Goal: Task Accomplishment & Management: Use online tool/utility

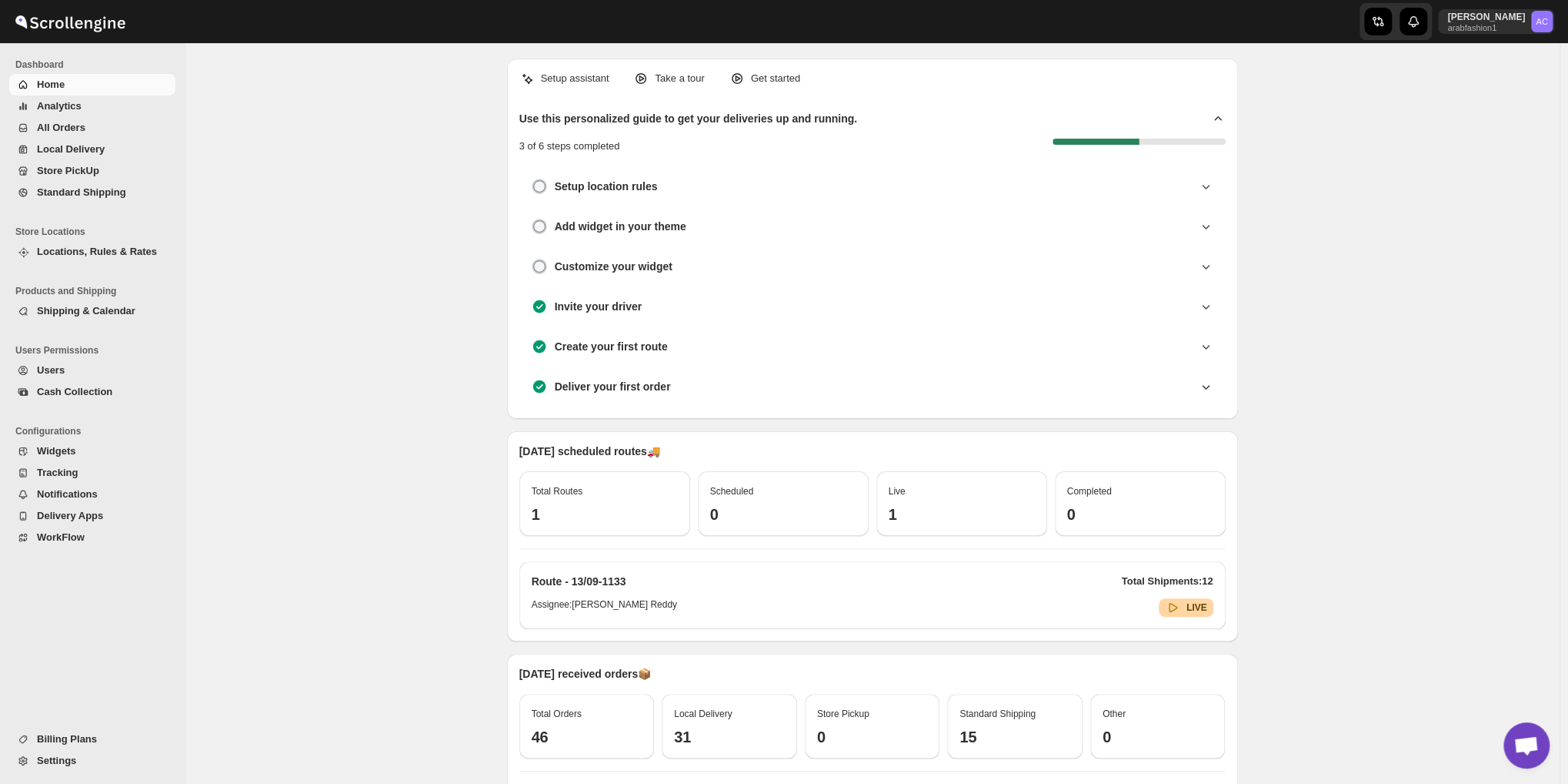
scroll to position [4986, 0]
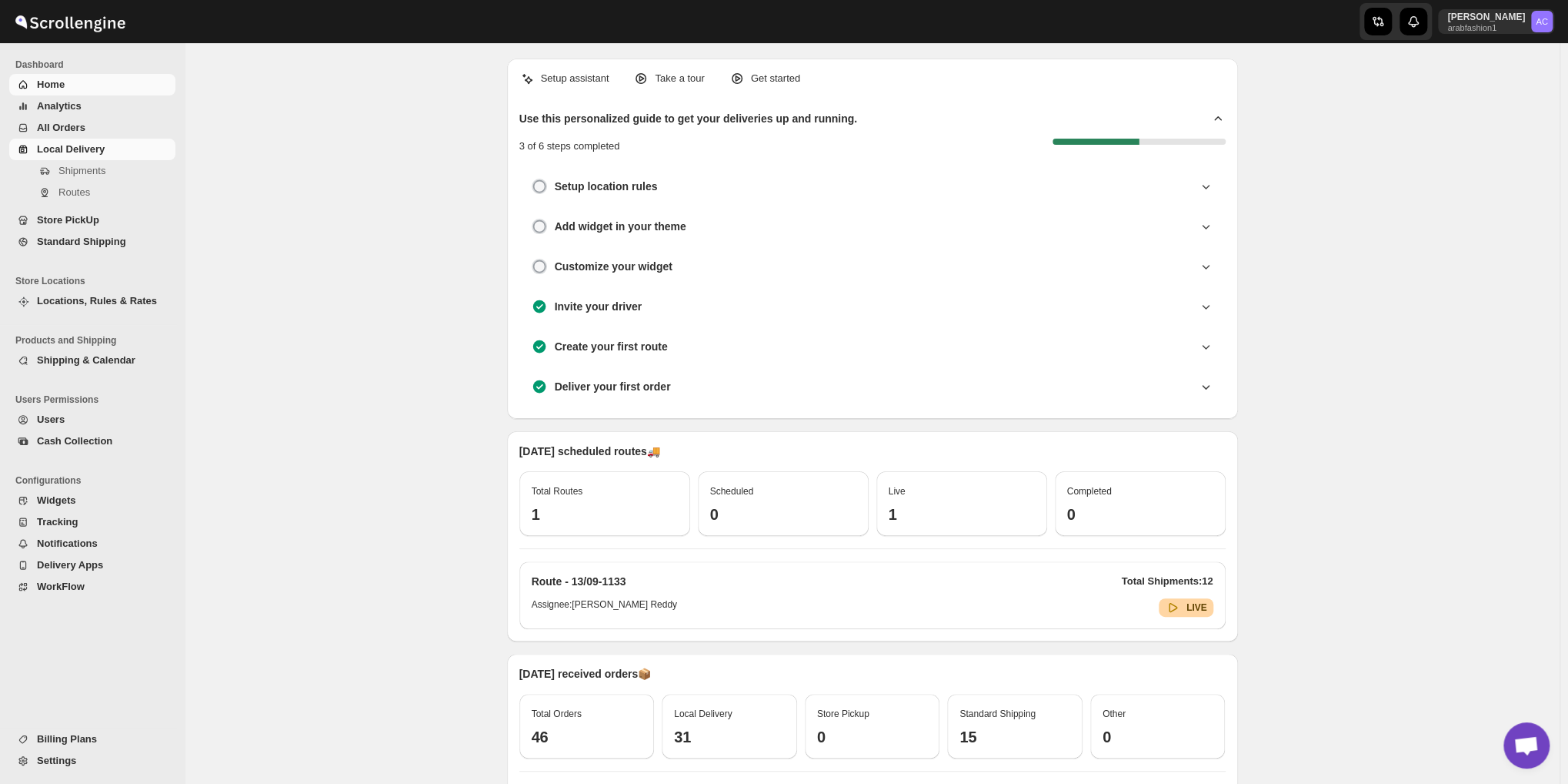
click at [76, 153] on span "Local Delivery" at bounding box center [70, 148] width 68 height 11
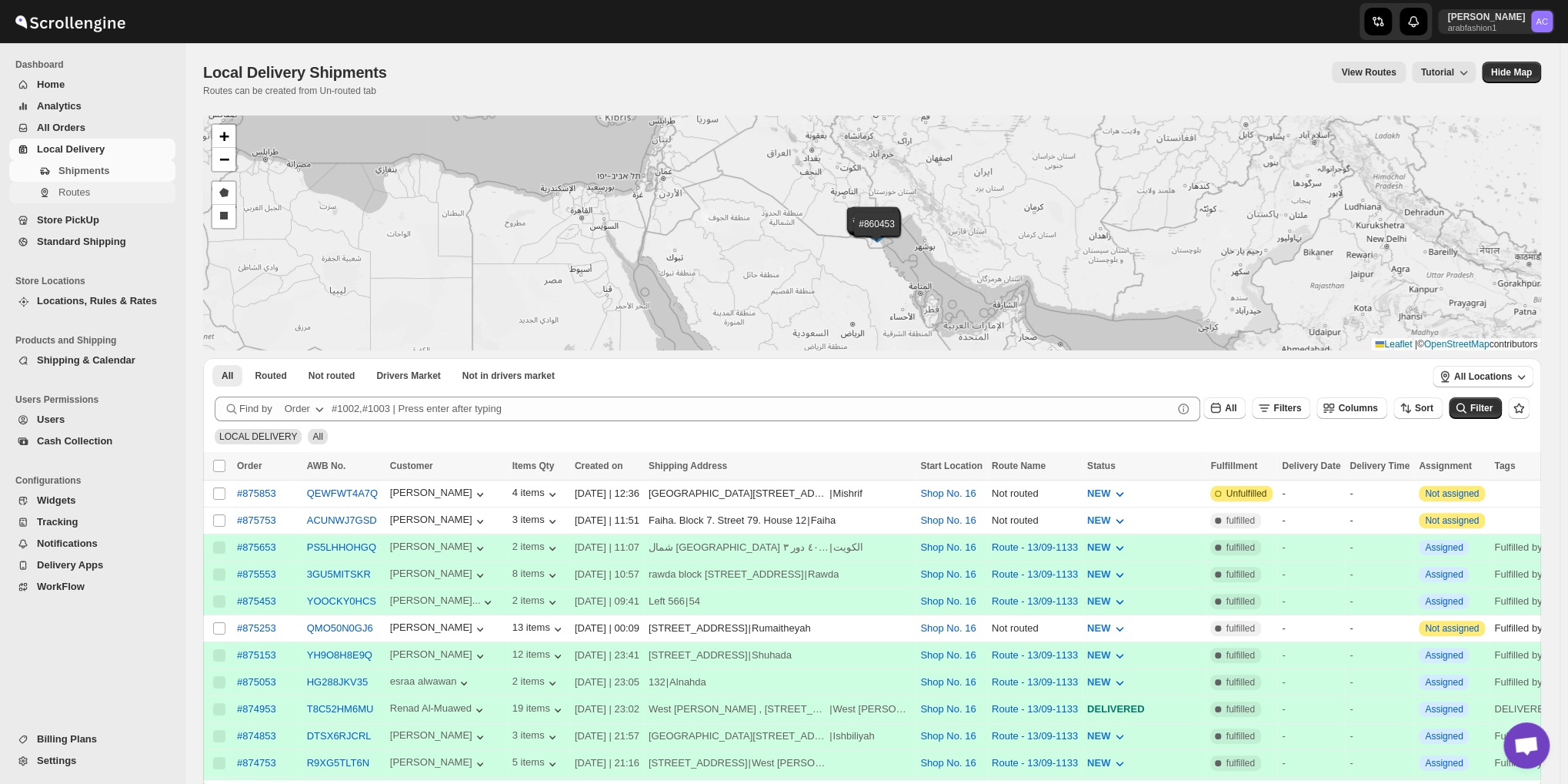
click at [100, 195] on span "Routes" at bounding box center [115, 192] width 114 height 15
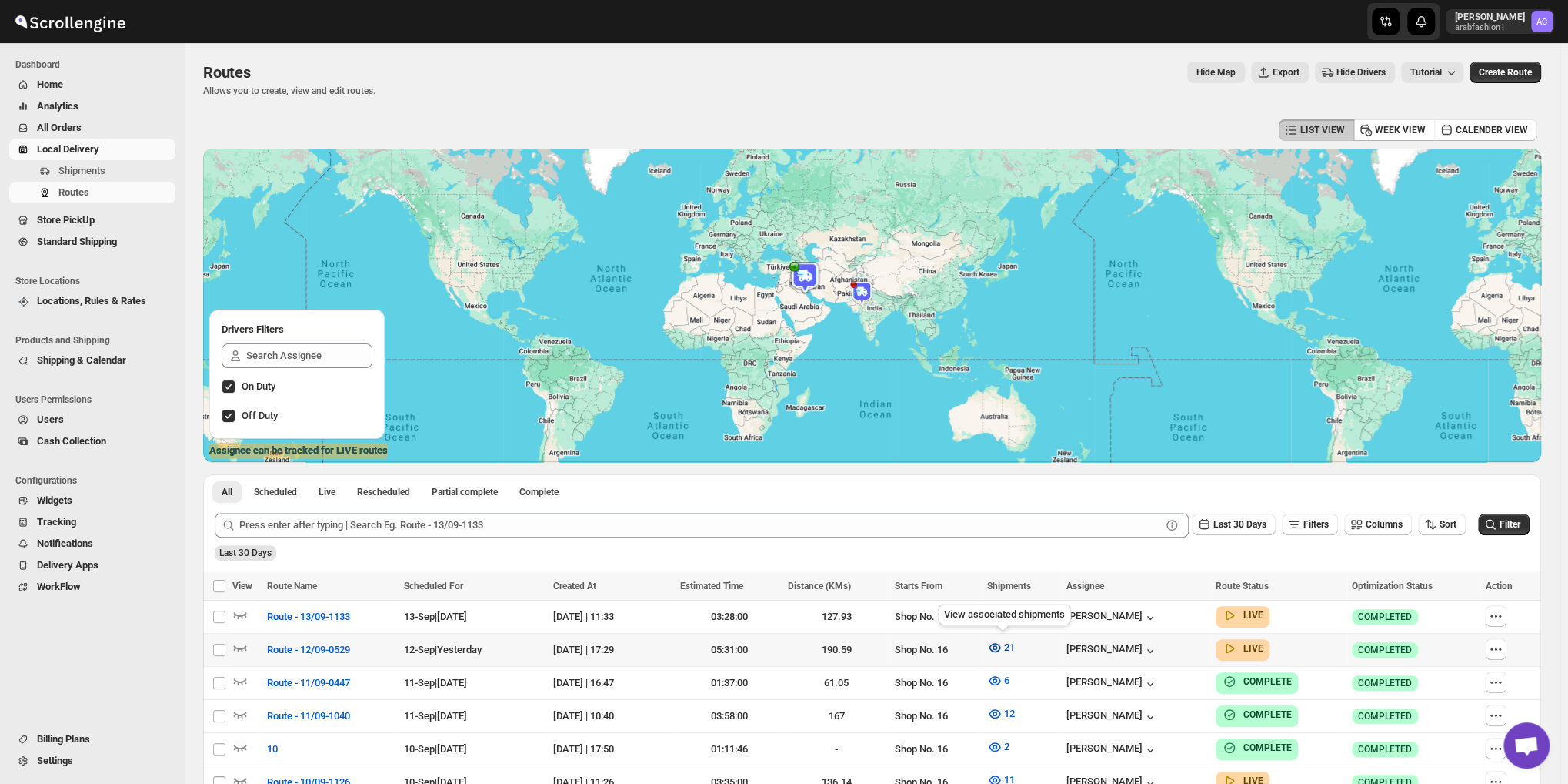
click at [1011, 648] on span "21" at bounding box center [1009, 647] width 11 height 11
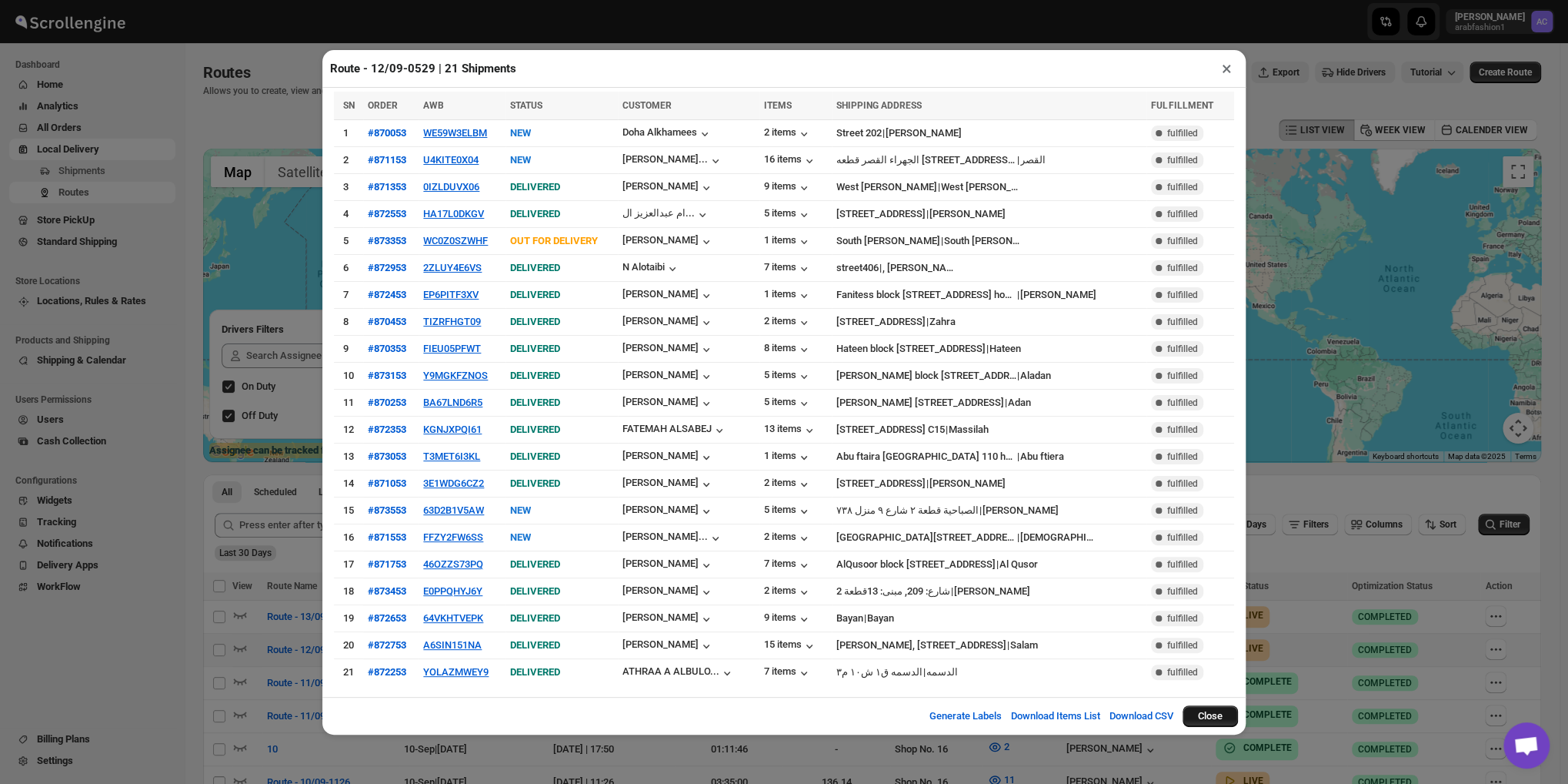
click at [1211, 706] on button "Close" at bounding box center [1210, 715] width 55 height 22
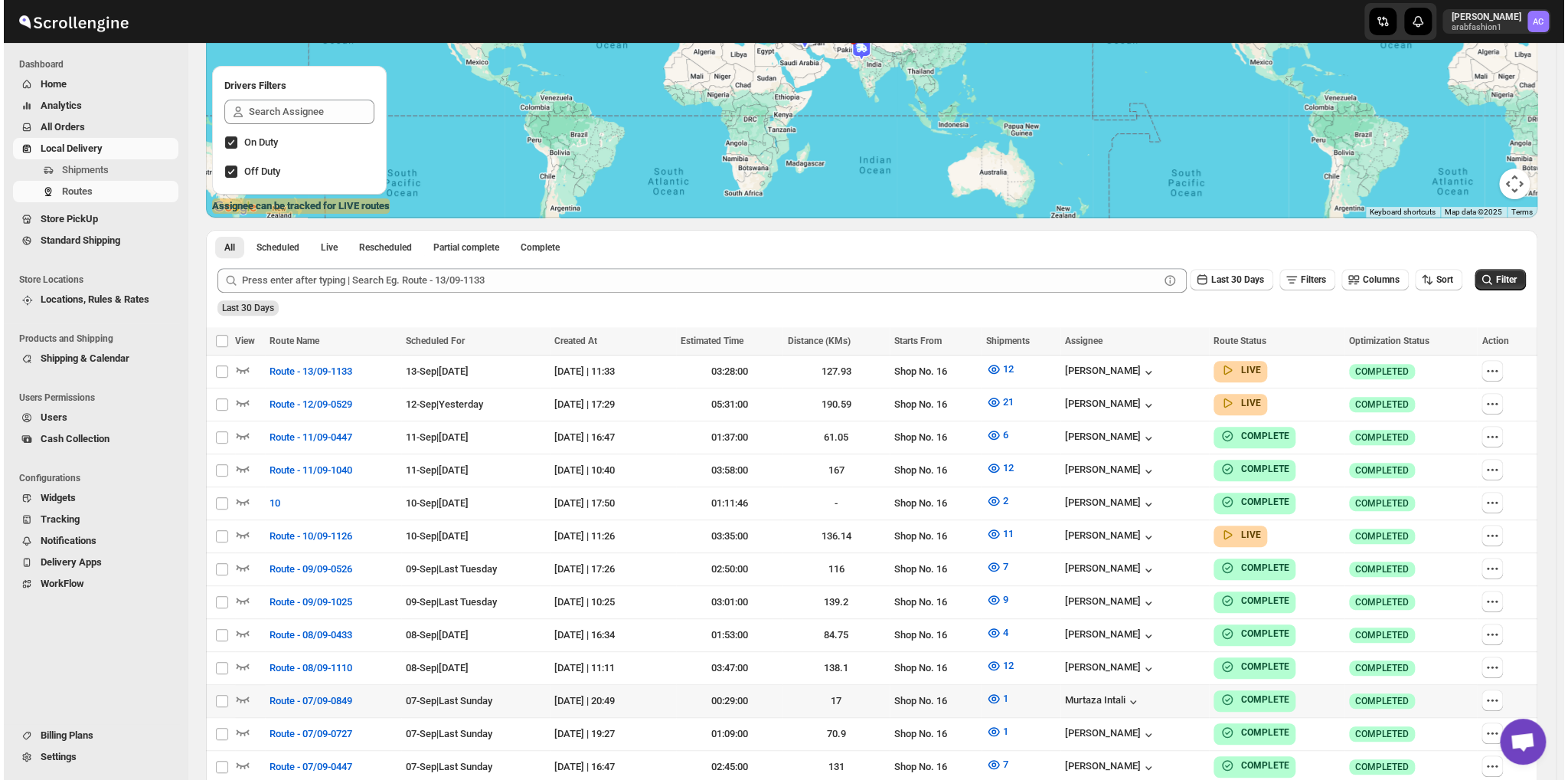
scroll to position [255, 0]
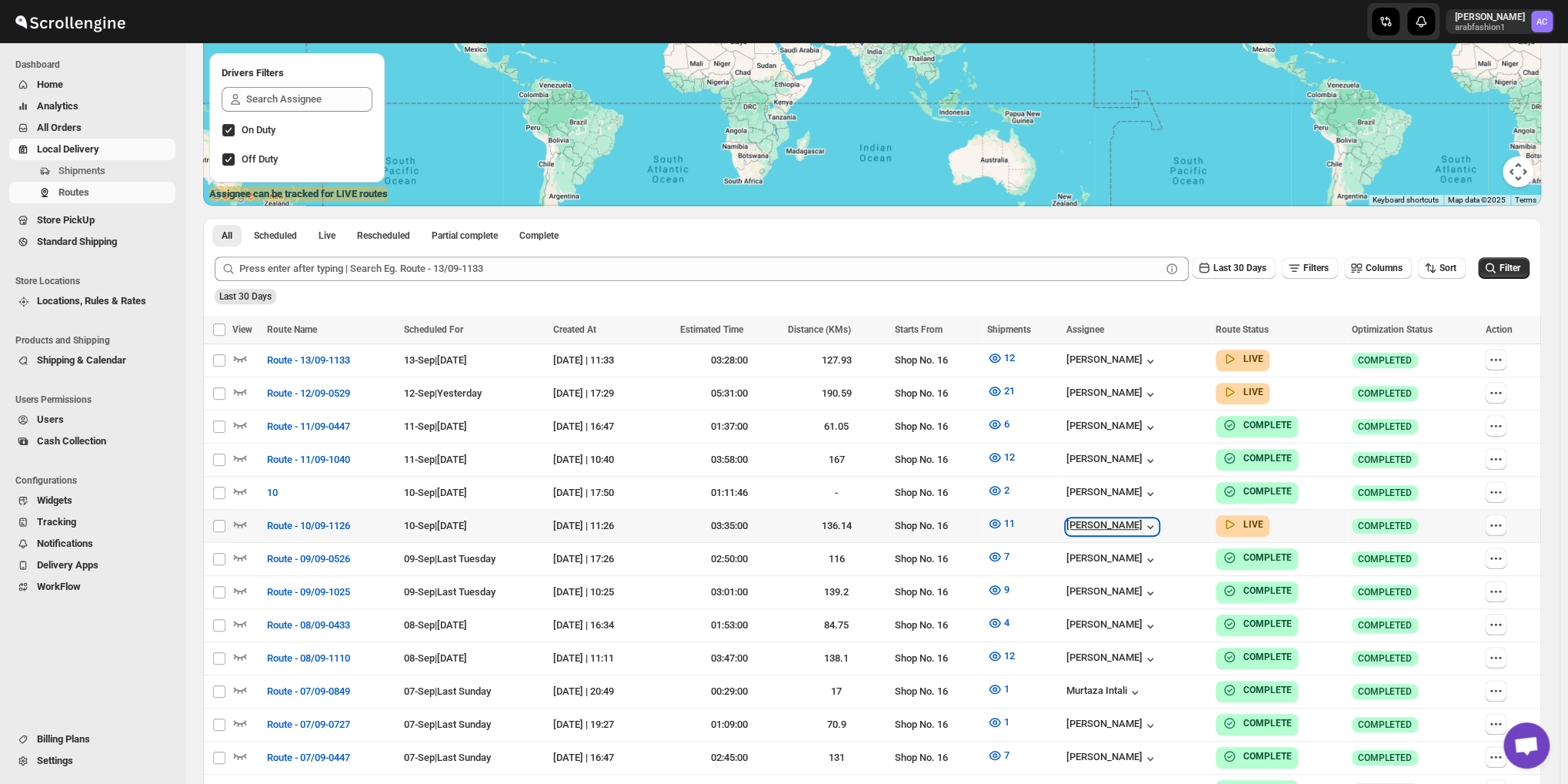
click at [1096, 521] on div "[PERSON_NAME]" at bounding box center [1112, 526] width 92 height 15
click at [289, 526] on span "Route - 10/09-1126" at bounding box center [309, 525] width 83 height 15
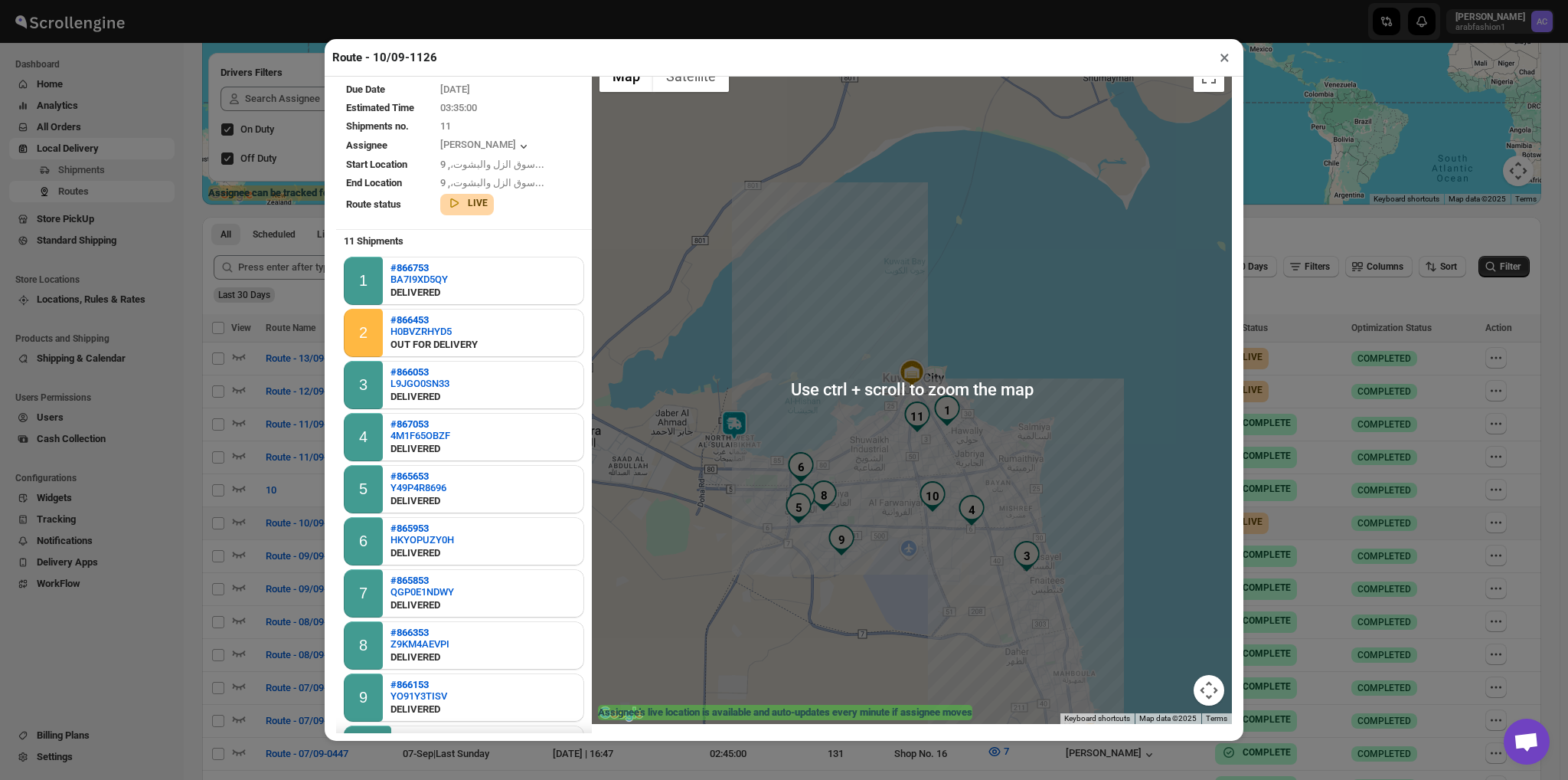
scroll to position [29, 0]
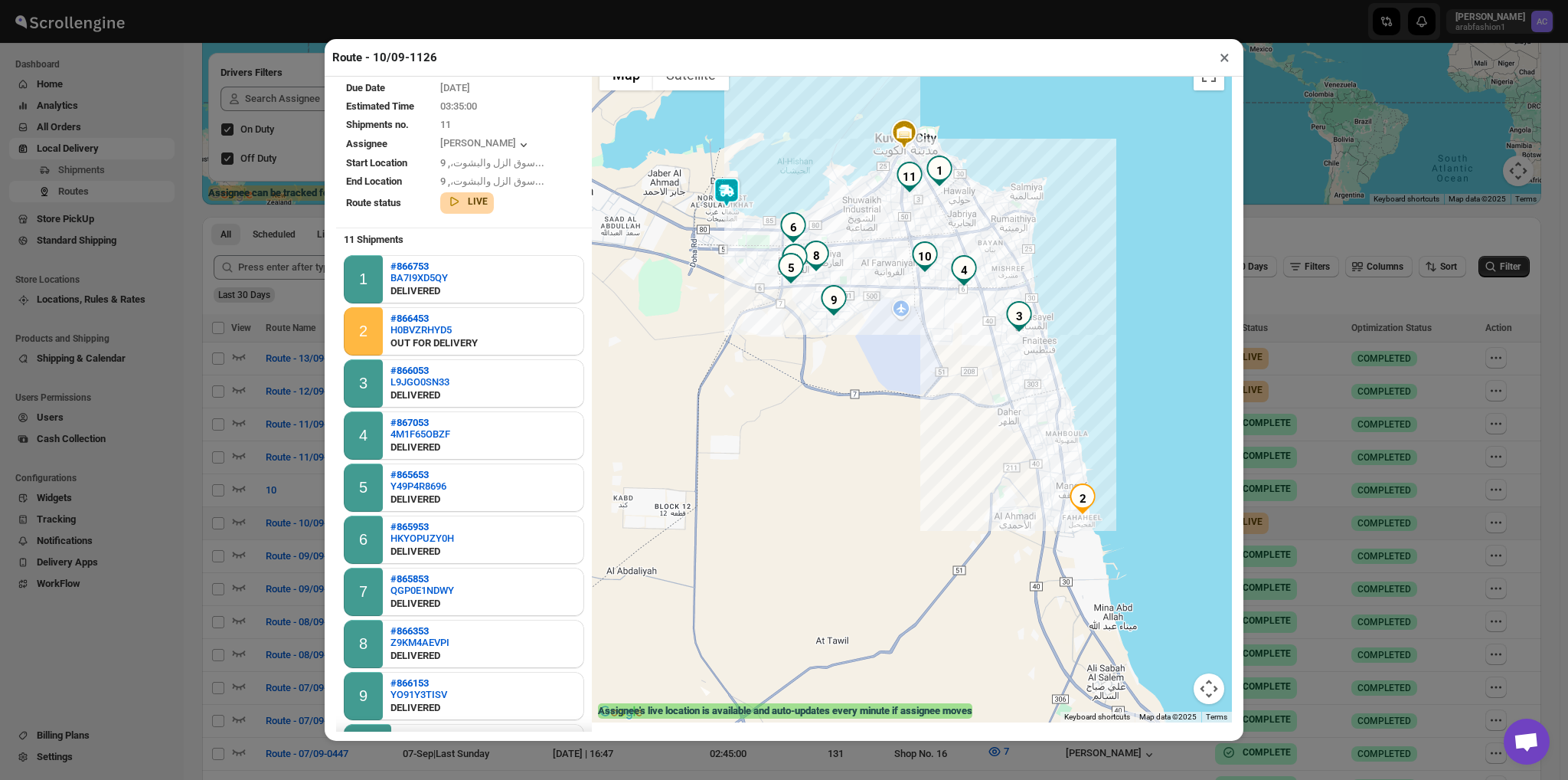
drag, startPoint x: 884, startPoint y: 568, endPoint x: 873, endPoint y: 322, distance: 246.2
click at [873, 322] on div at bounding box center [911, 388] width 640 height 670
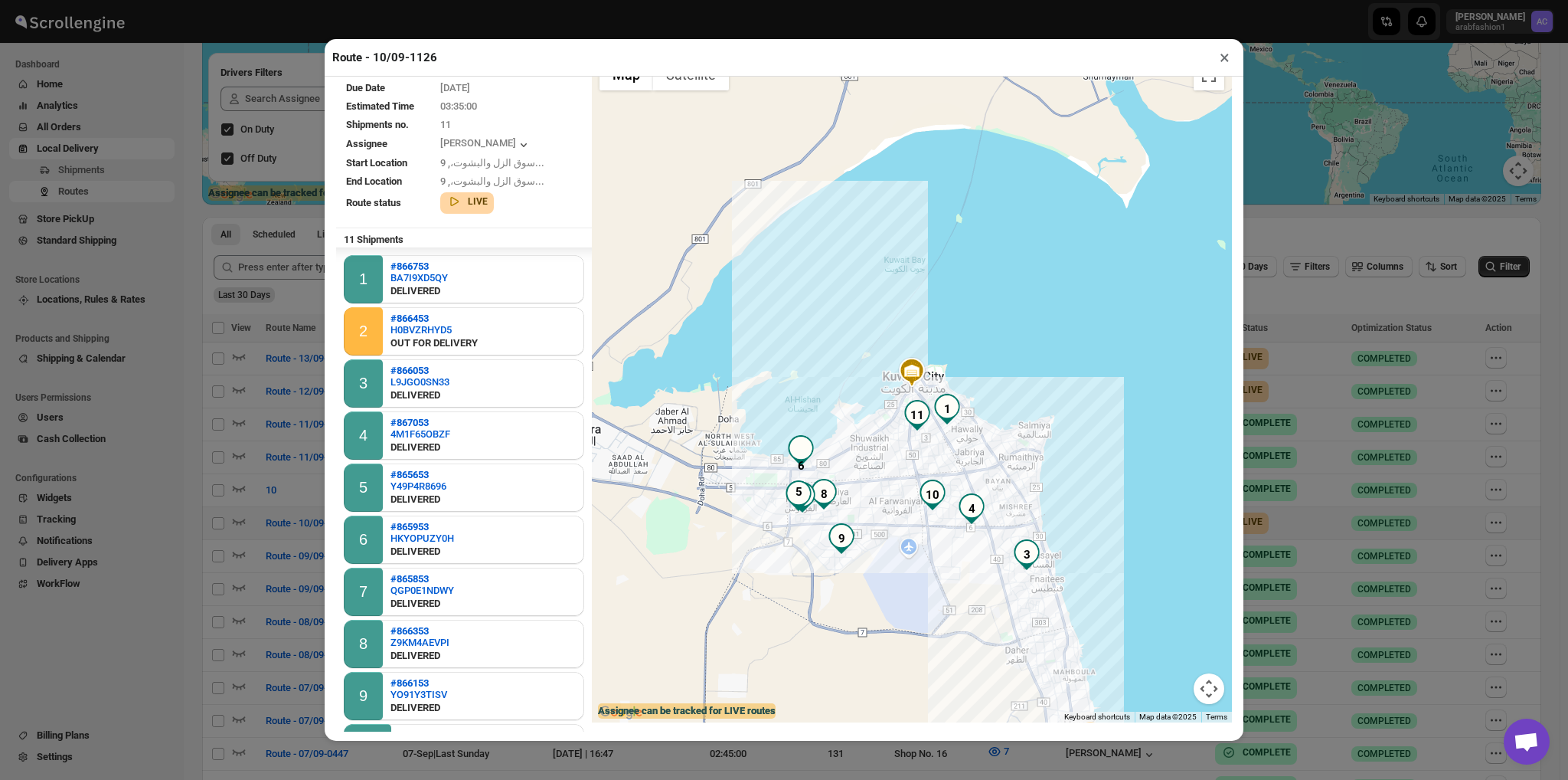
scroll to position [106, 0]
